Goal: Check status: Check status

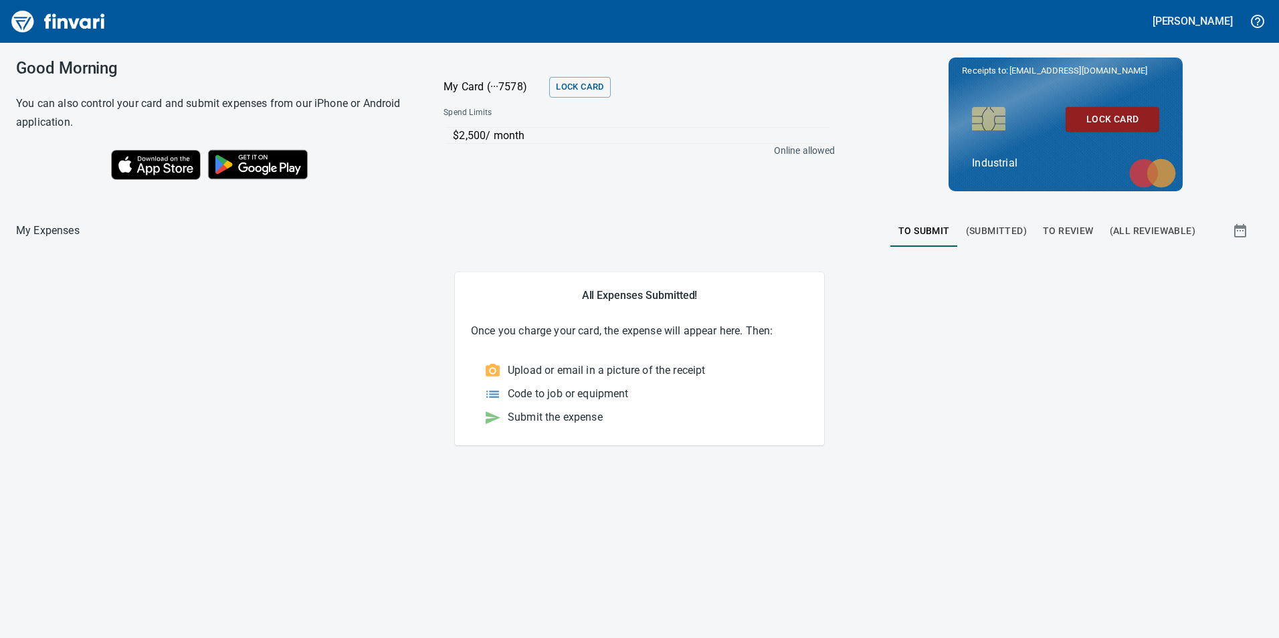
click at [1080, 232] on span "To Review" at bounding box center [1068, 231] width 51 height 17
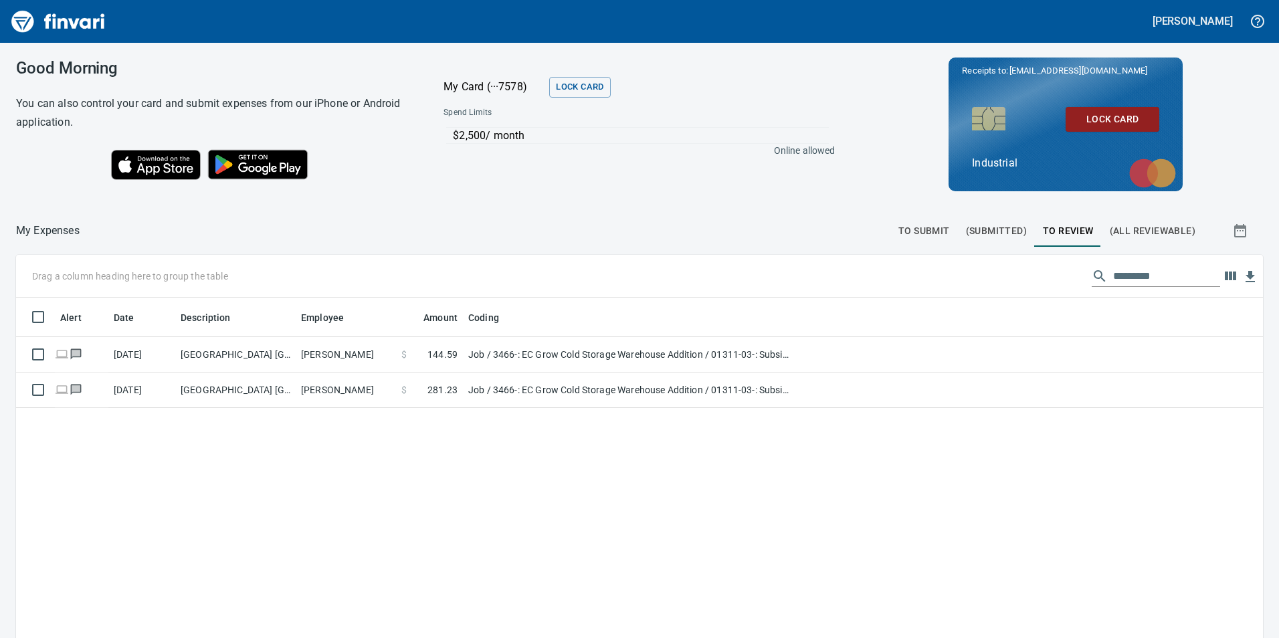
scroll to position [481, 1227]
click at [898, 227] on span "To Submit" at bounding box center [924, 231] width 52 height 17
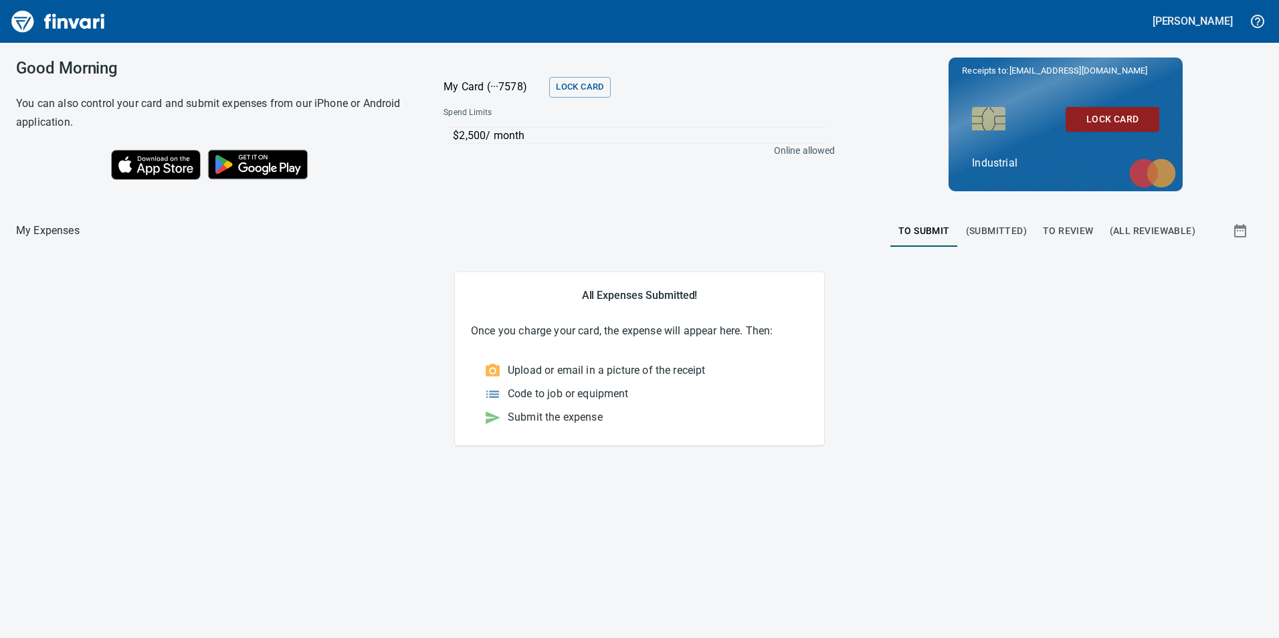
click at [1054, 227] on span "To Review" at bounding box center [1068, 231] width 51 height 17
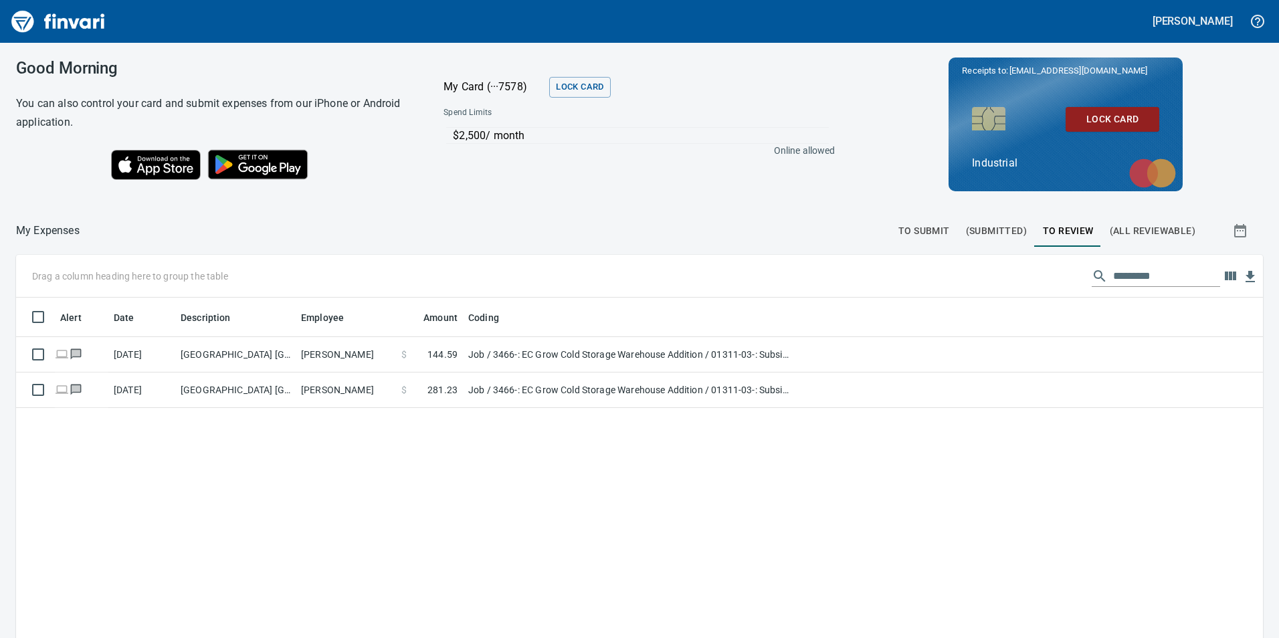
scroll to position [481, 1227]
